Goal: Find specific page/section: Find specific page/section

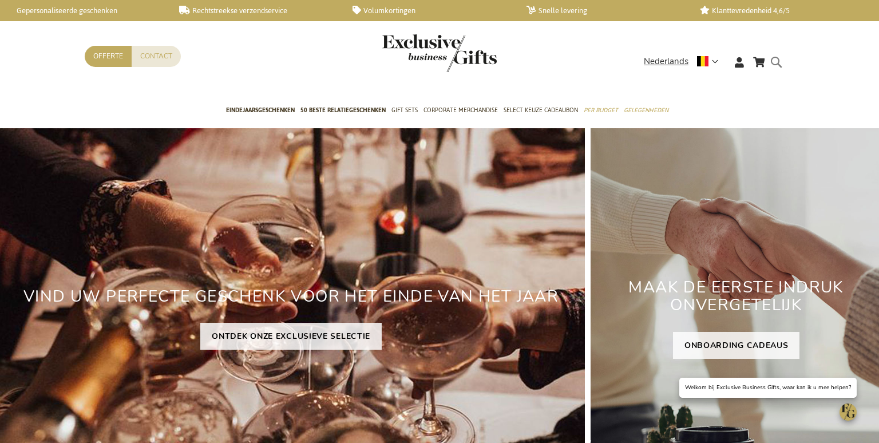
click at [783, 62] on form "Search Search" at bounding box center [779, 71] width 11 height 33
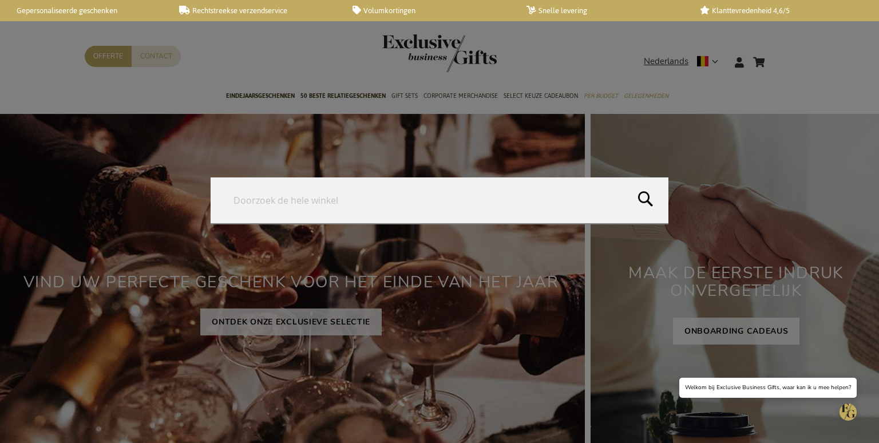
drag, startPoint x: 267, startPoint y: 197, endPoint x: 536, endPoint y: 196, distance: 269.0
click at [537, 196] on input "Search" at bounding box center [440, 200] width 458 height 46
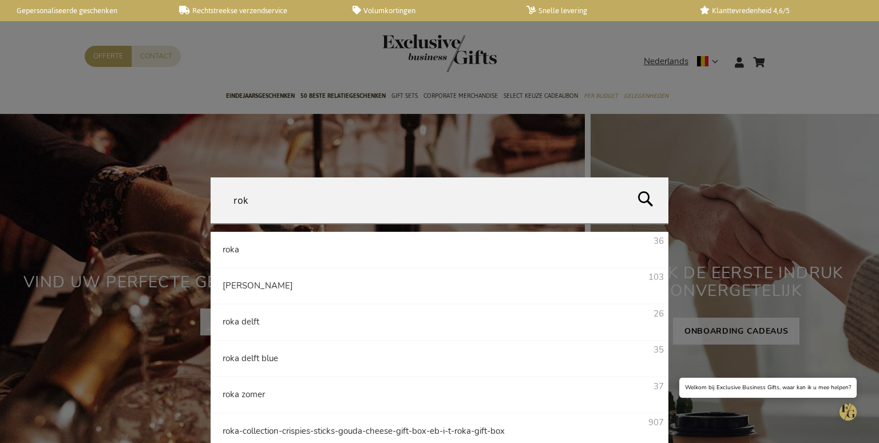
type input "roka"
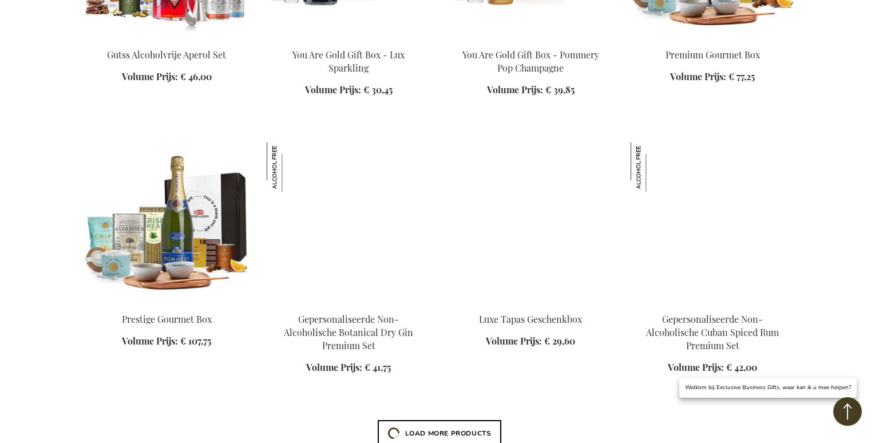
scroll to position [1553, 0]
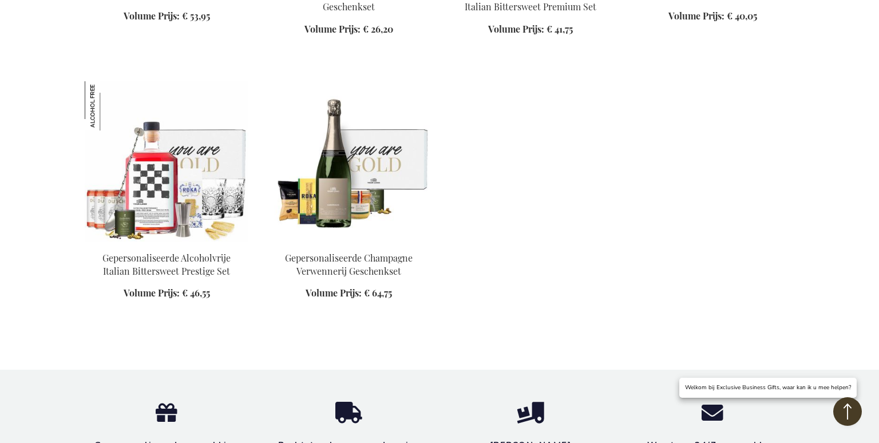
scroll to position [2641, 0]
